Goal: Task Accomplishment & Management: Use online tool/utility

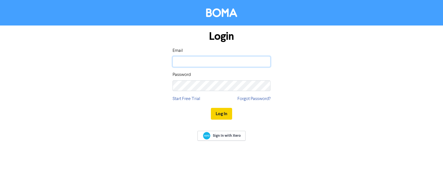
type input "[PERSON_NAME][EMAIL_ADDRESS][DOMAIN_NAME]"
click at [221, 115] on button "Log In" at bounding box center [221, 114] width 21 height 12
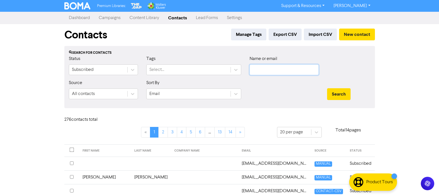
click at [276, 70] on input "text" at bounding box center [283, 69] width 69 height 11
paste input "[EMAIL_ADDRESS][DOMAIN_NAME]"
type input "[EMAIL_ADDRESS][DOMAIN_NAME]"
click at [339, 96] on button "Search" at bounding box center [338, 94] width 23 height 12
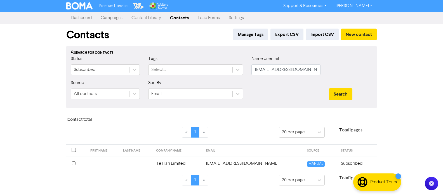
click at [244, 164] on td "[EMAIL_ADDRESS][DOMAIN_NAME]" at bounding box center [253, 163] width 101 height 14
